Goal: Task Accomplishment & Management: Complete application form

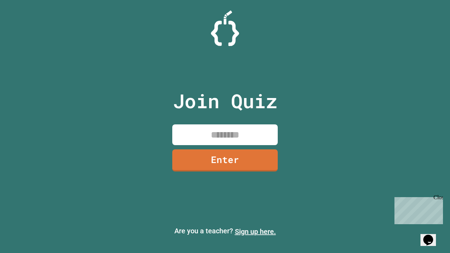
click at [255, 232] on link "Sign up here." at bounding box center [255, 232] width 41 height 8
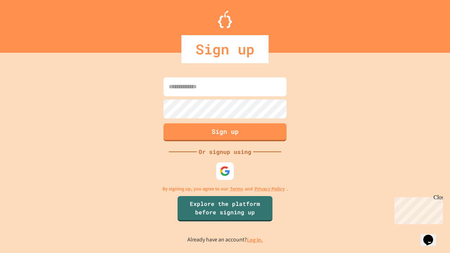
click at [255, 240] on link "Log in." at bounding box center [255, 239] width 16 height 7
